Goal: Task Accomplishment & Management: Manage account settings

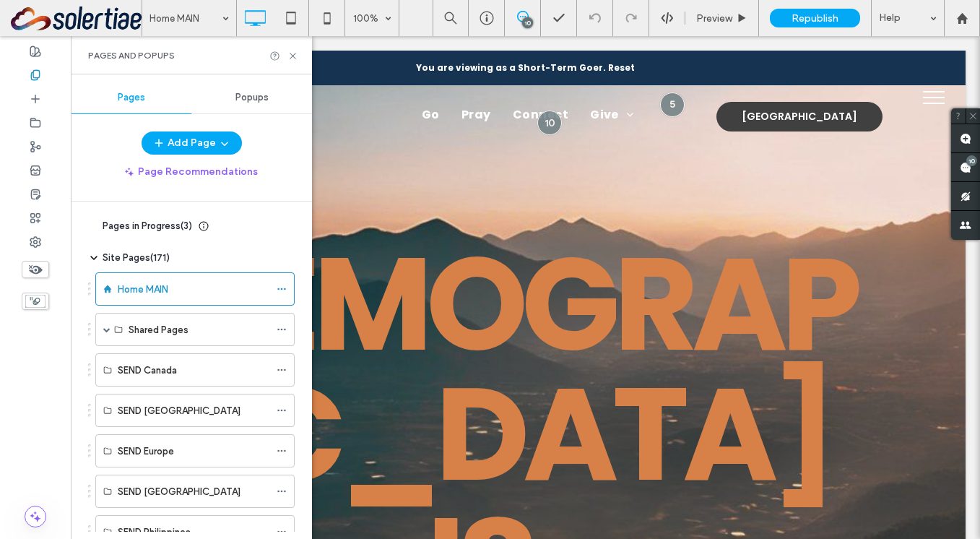
scroll to position [46, 0]
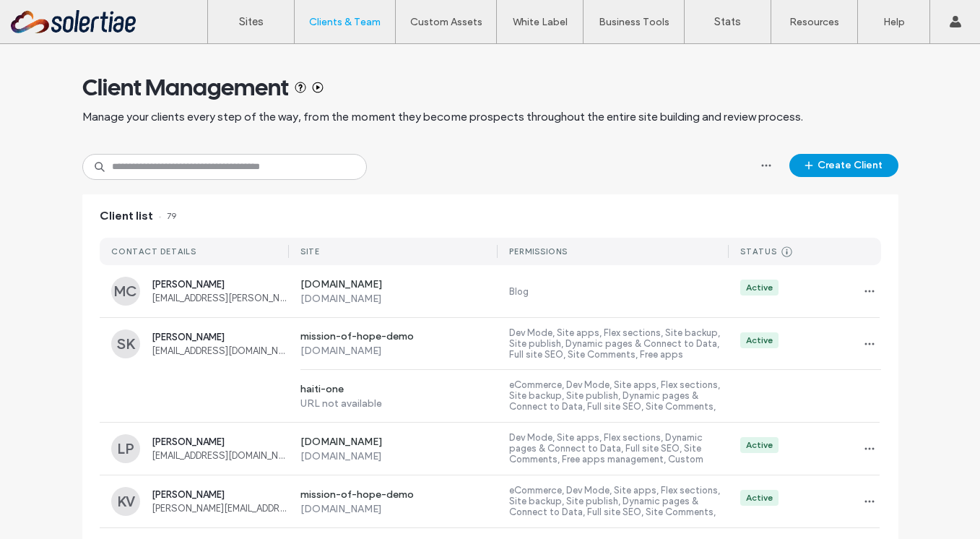
click at [862, 175] on button "Create Client" at bounding box center [843, 165] width 109 height 23
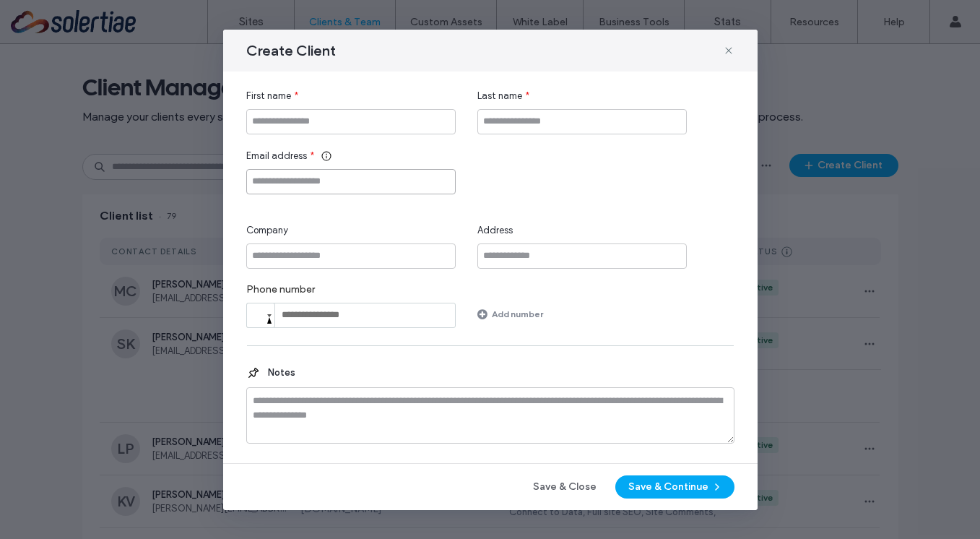
click at [352, 189] on input "Email address" at bounding box center [350, 181] width 209 height 25
paste input "**********"
type input "**********"
click at [332, 128] on input "First name" at bounding box center [350, 121] width 209 height 25
type input "*******"
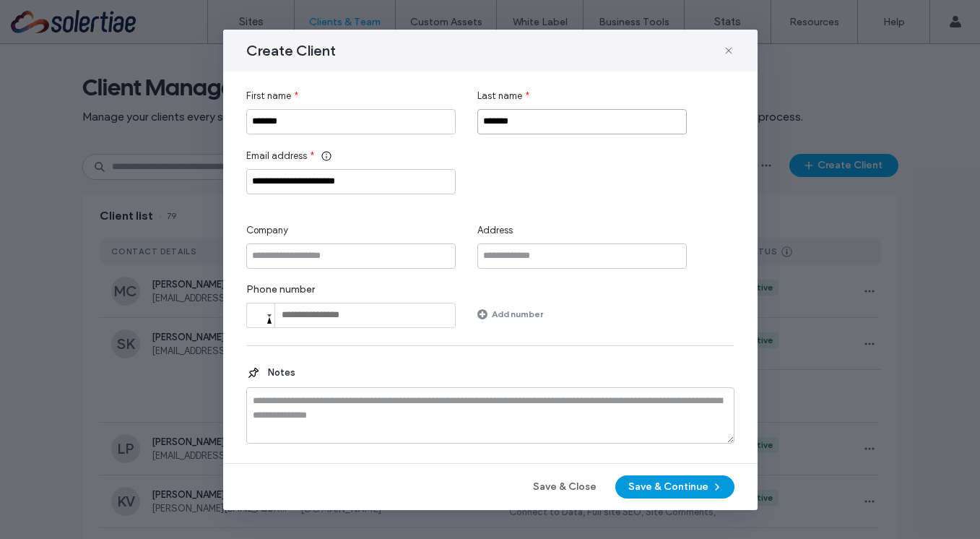
type input "*******"
click at [653, 478] on button "Save & Continue" at bounding box center [674, 486] width 119 height 23
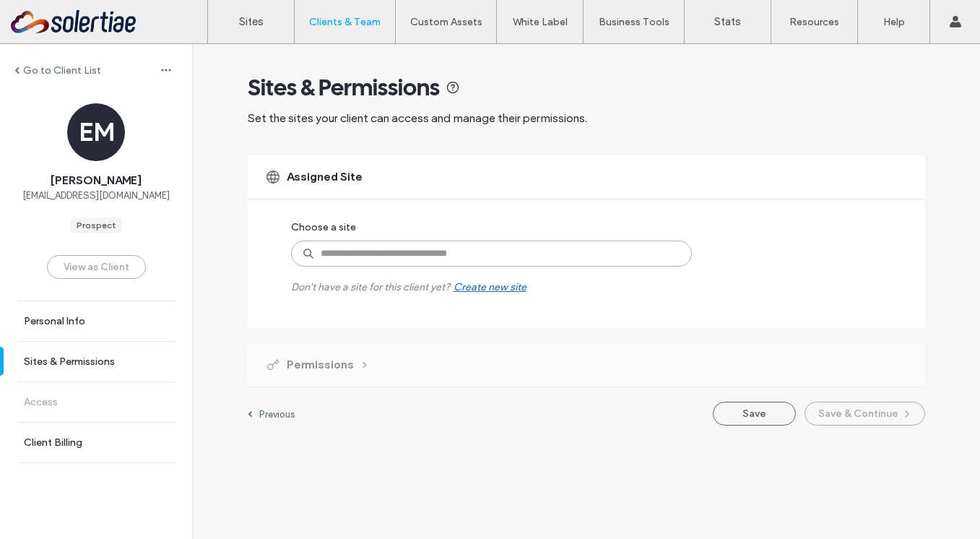
click at [409, 245] on input at bounding box center [491, 253] width 401 height 26
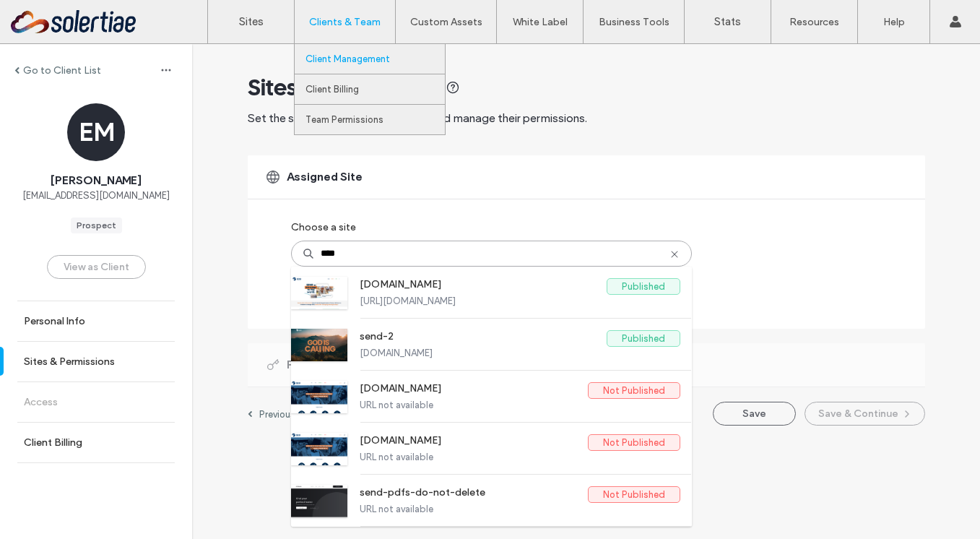
type input "****"
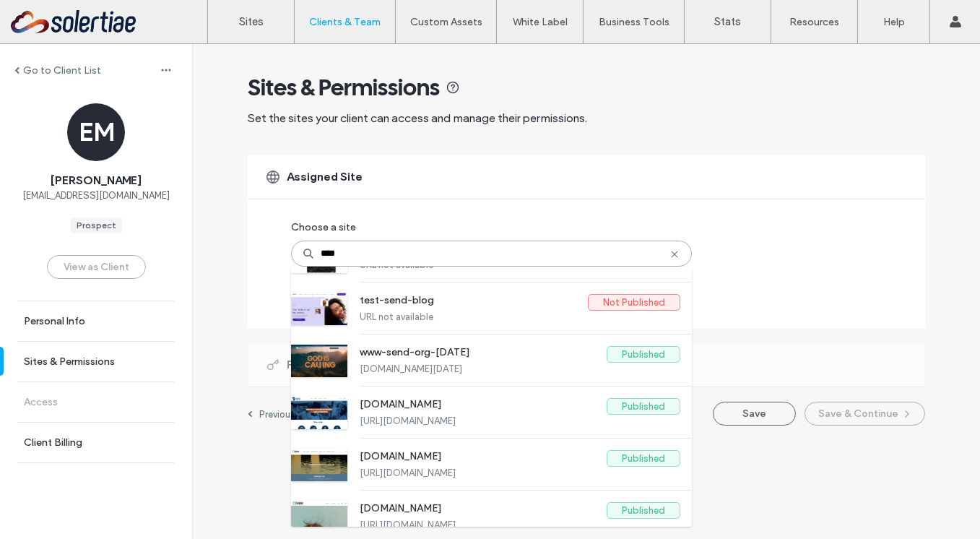
scroll to position [349, 0]
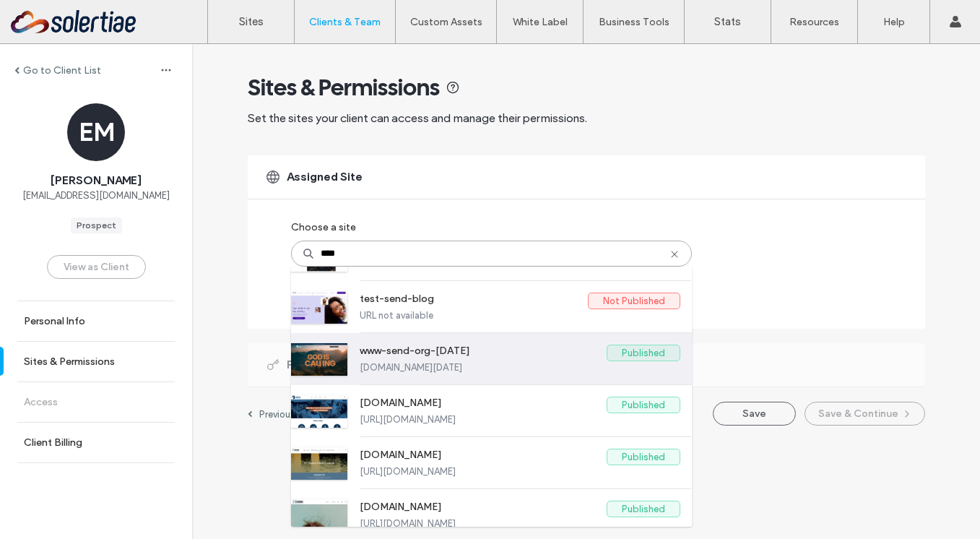
click at [506, 348] on label "www-send-org-may2025" at bounding box center [483, 352] width 247 height 17
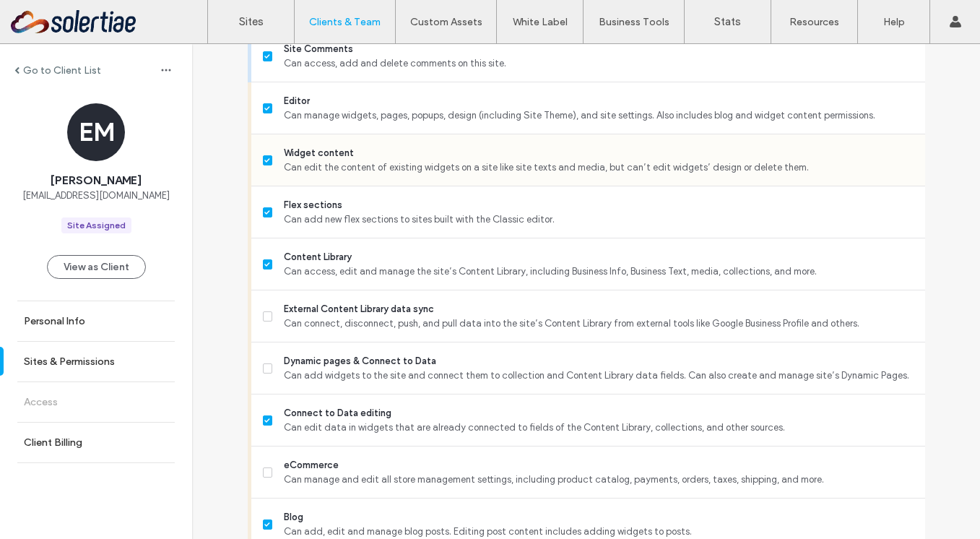
scroll to position [564, 0]
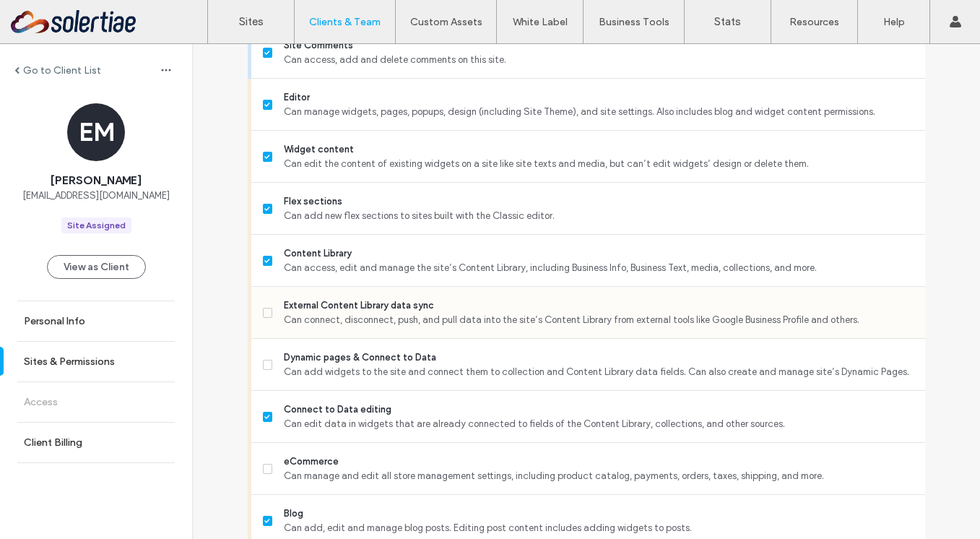
click at [434, 305] on span "External Content Library data sync" at bounding box center [598, 305] width 629 height 14
click at [424, 344] on div "Dynamic pages & Connect to Data Can add widgets to the site and connect them to…" at bounding box center [594, 364] width 662 height 51
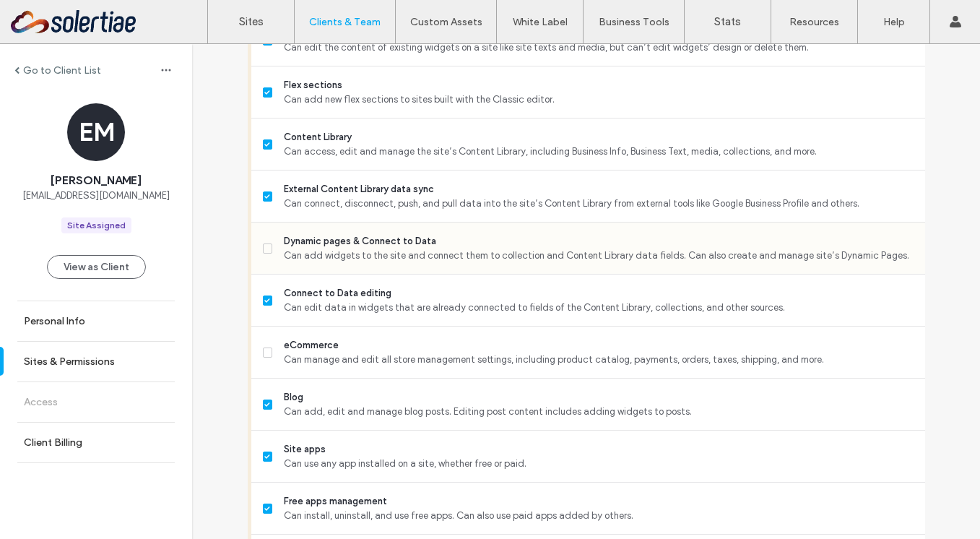
scroll to position [741, 0]
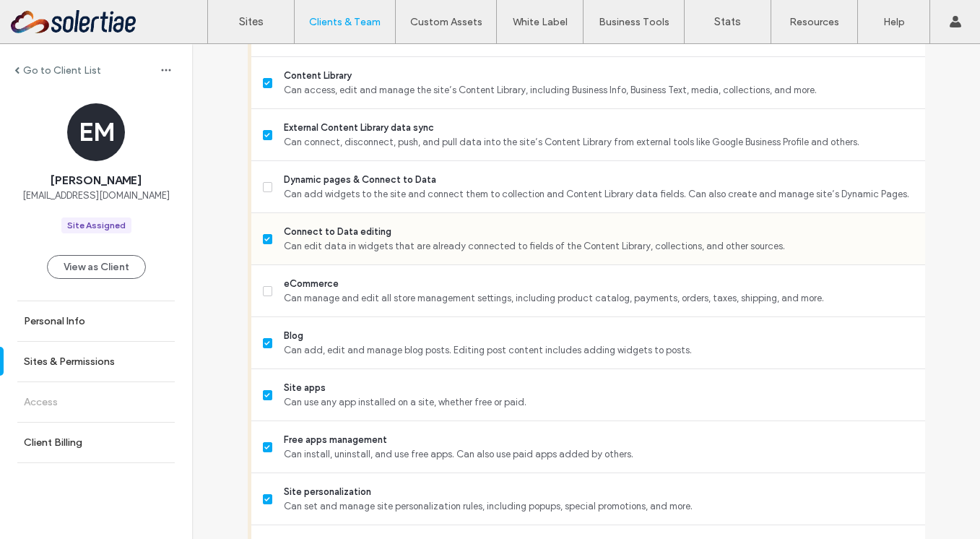
click at [343, 222] on div "Connect to Data editing Can edit data in widgets that are already connected to …" at bounding box center [594, 238] width 662 height 51
click at [343, 201] on div "Dynamic pages & Connect to Data Can add widgets to the site and connect them to…" at bounding box center [594, 186] width 662 height 51
click at [308, 171] on div "Dynamic pages & Connect to Data Can add widgets to the site and connect them to…" at bounding box center [594, 186] width 662 height 51
click at [287, 180] on span "Dynamic pages & Connect to Data" at bounding box center [598, 180] width 629 height 14
click at [270, 293] on label "eCommerce Can manage and edit all store management settings, including product …" at bounding box center [588, 290] width 650 height 29
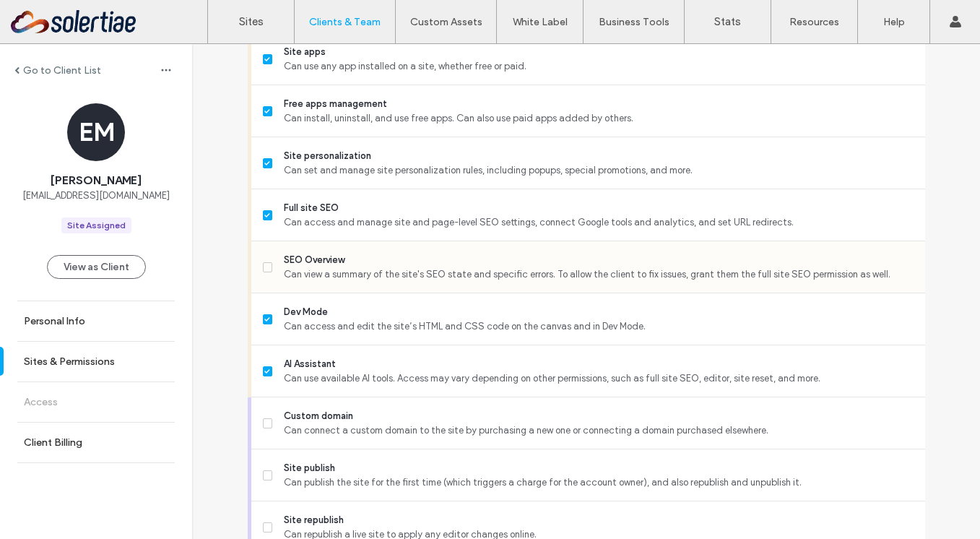
click at [308, 267] on span "Can view a summary of the site's SEO state and specific errors. To allow the cl…" at bounding box center [598, 274] width 629 height 14
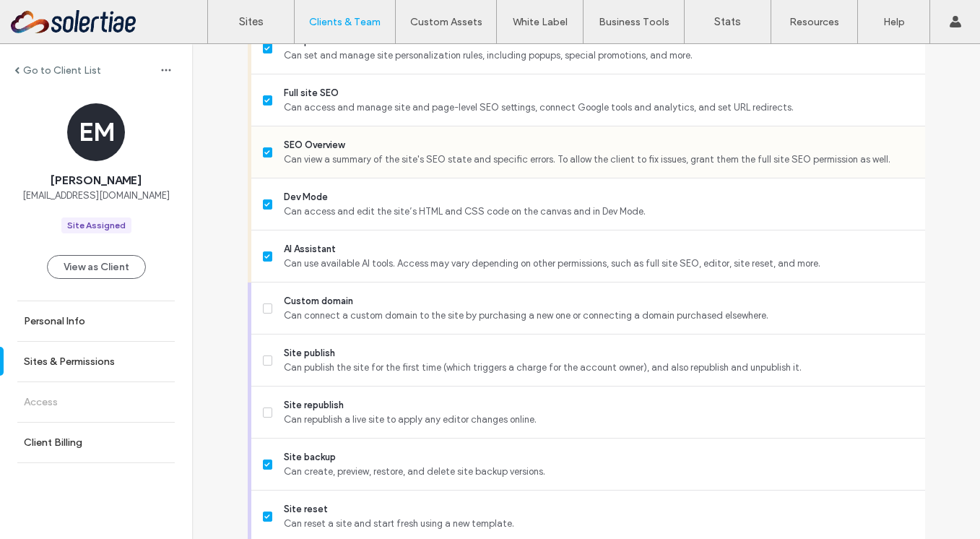
scroll to position [1247, 0]
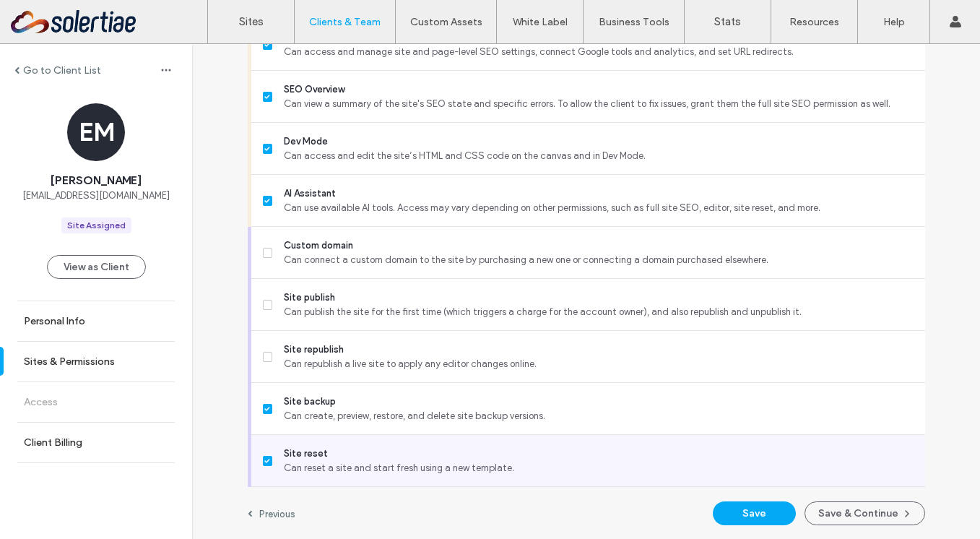
click at [317, 469] on span "Can reset a site and start fresh using a new template." at bounding box center [598, 468] width 629 height 14
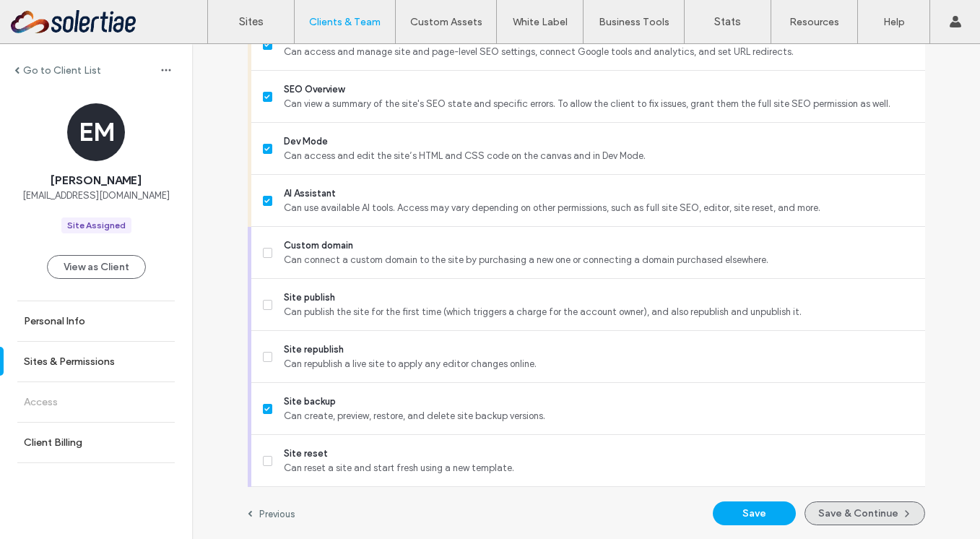
click at [814, 511] on button "Save & Continue" at bounding box center [864, 513] width 121 height 24
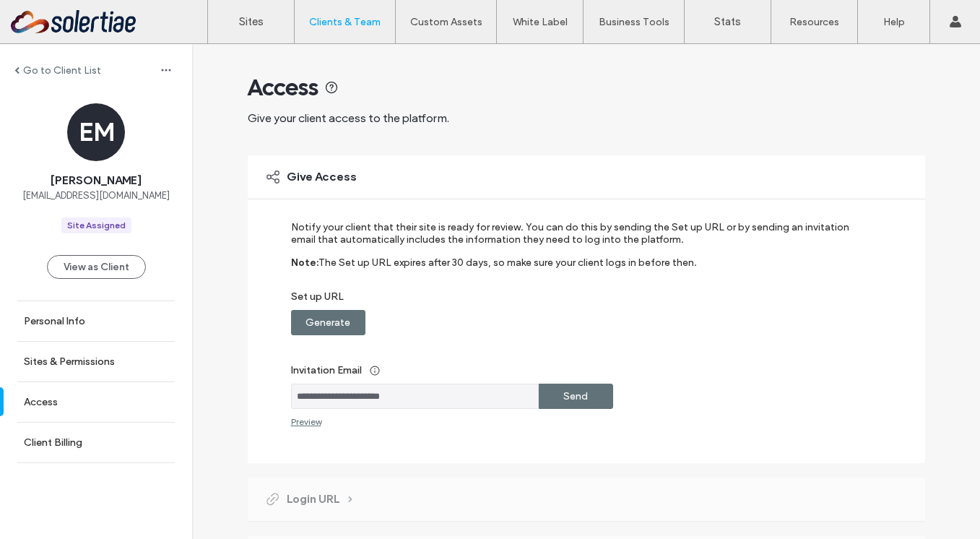
click at [565, 401] on label "Send" at bounding box center [575, 396] width 25 height 27
